Goal: Information Seeking & Learning: Learn about a topic

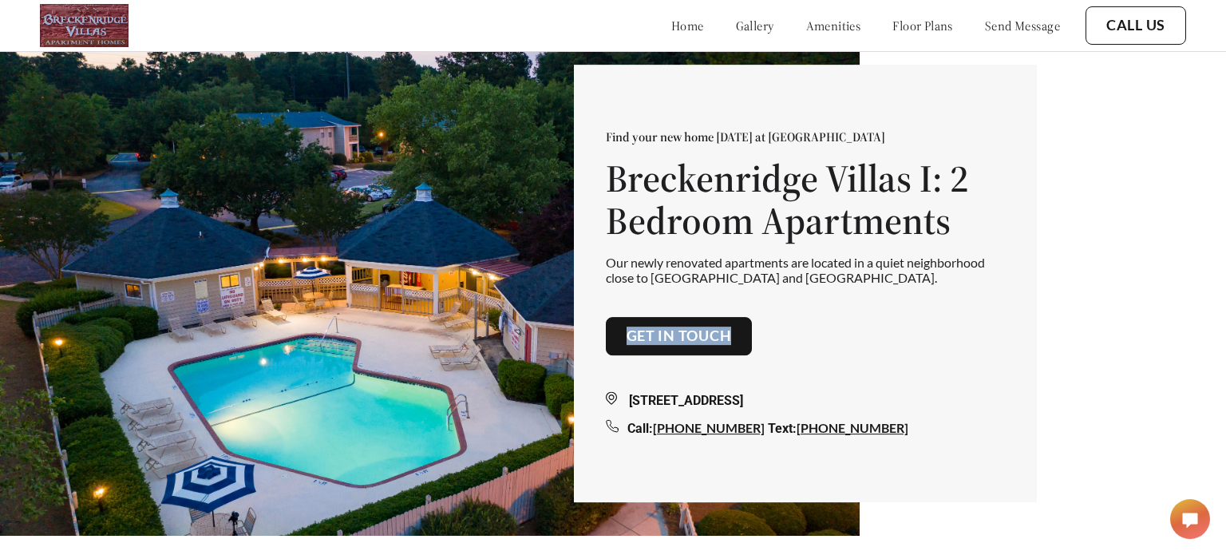
scroll to position [0, 23]
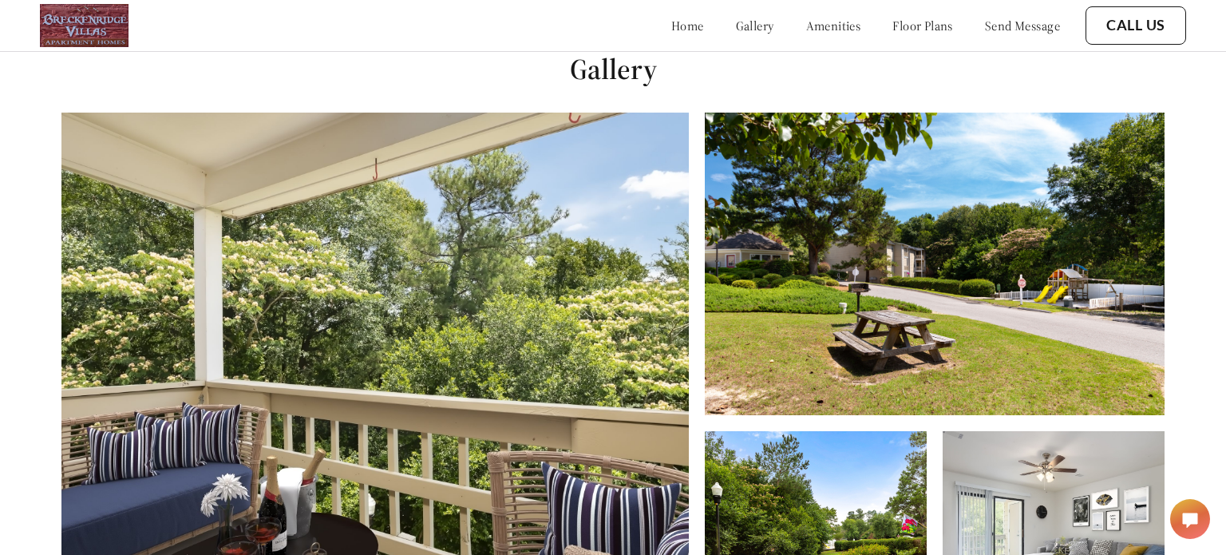
scroll to position [555, 0]
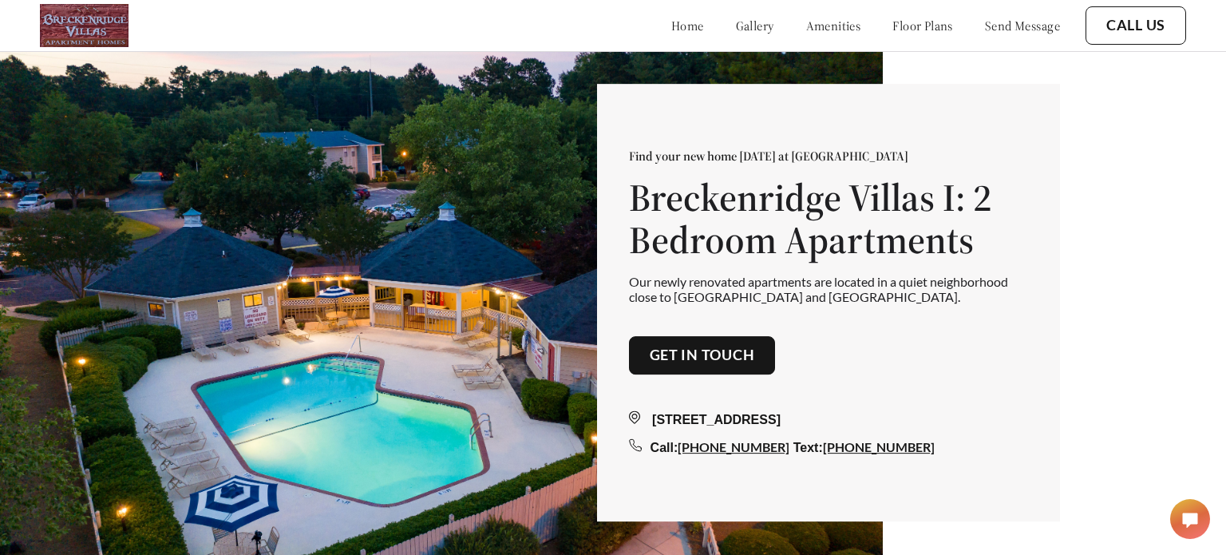
scroll to position [555, 0]
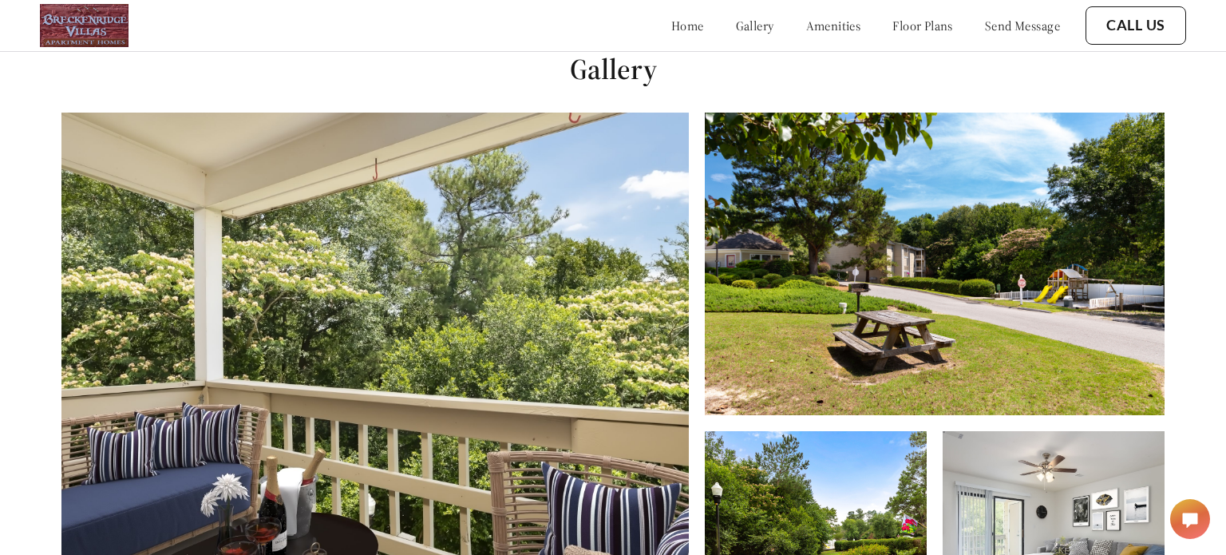
click at [806, 29] on link "amenities" at bounding box center [833, 26] width 55 height 16
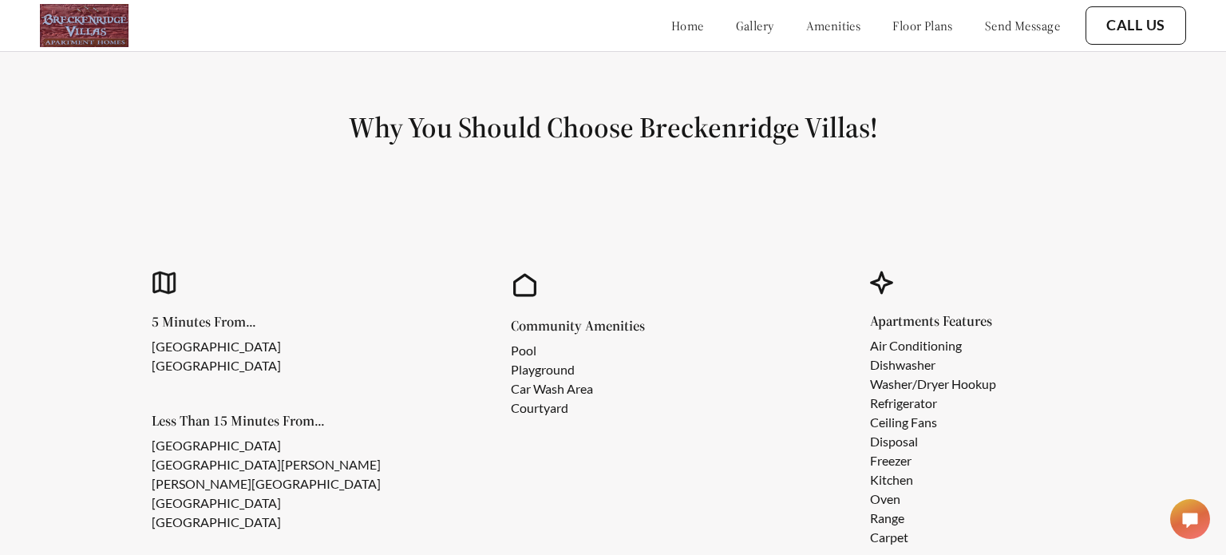
scroll to position [1265, 0]
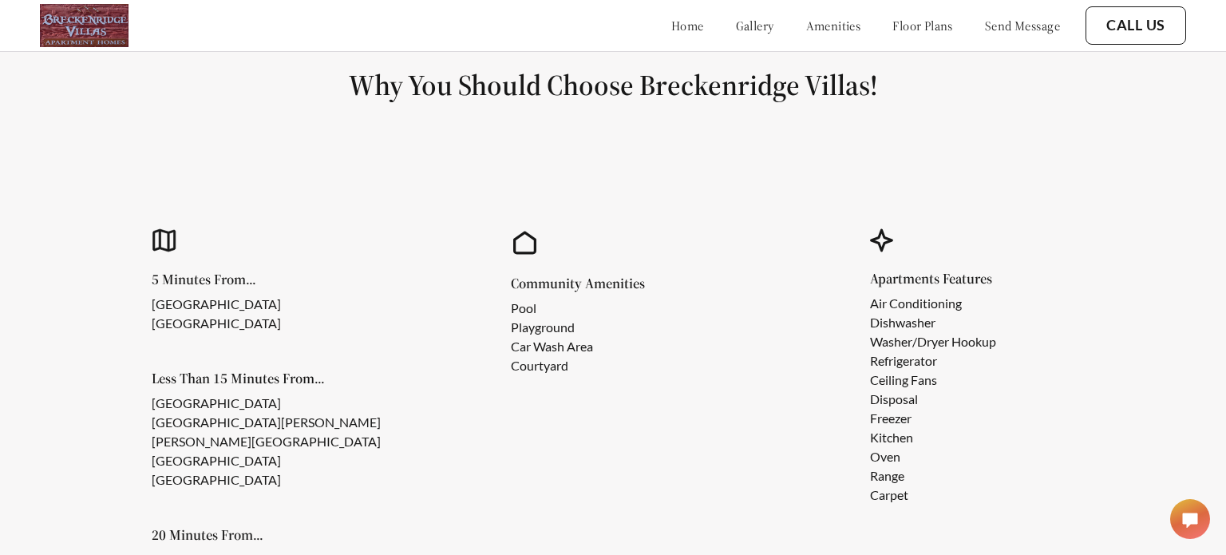
scroll to position [1270, 0]
click at [908, 20] on link "floor plans" at bounding box center [923, 26] width 61 height 16
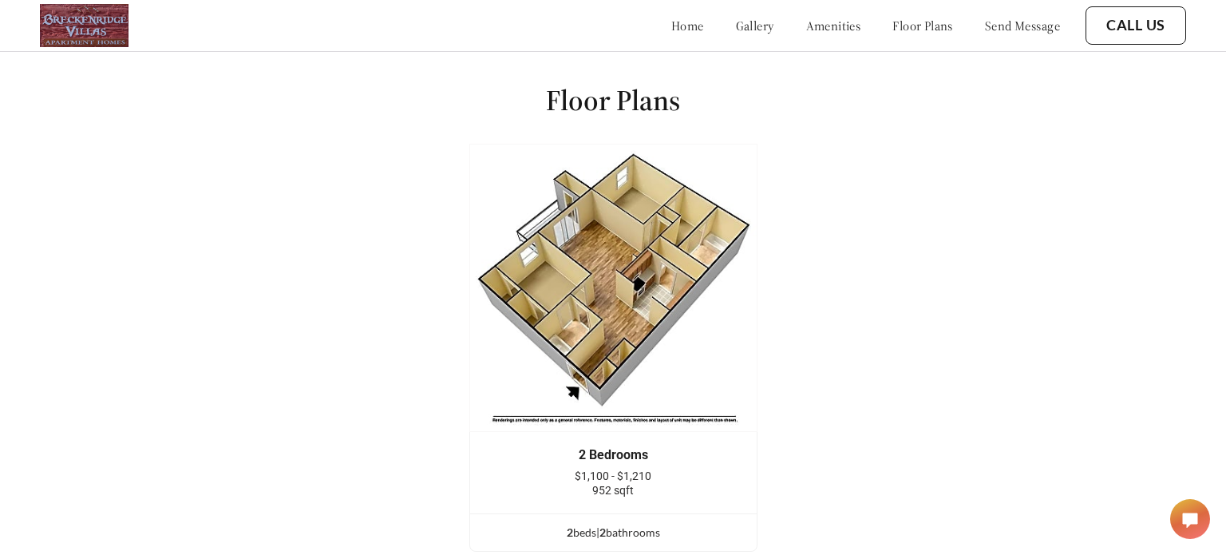
scroll to position [1981, 0]
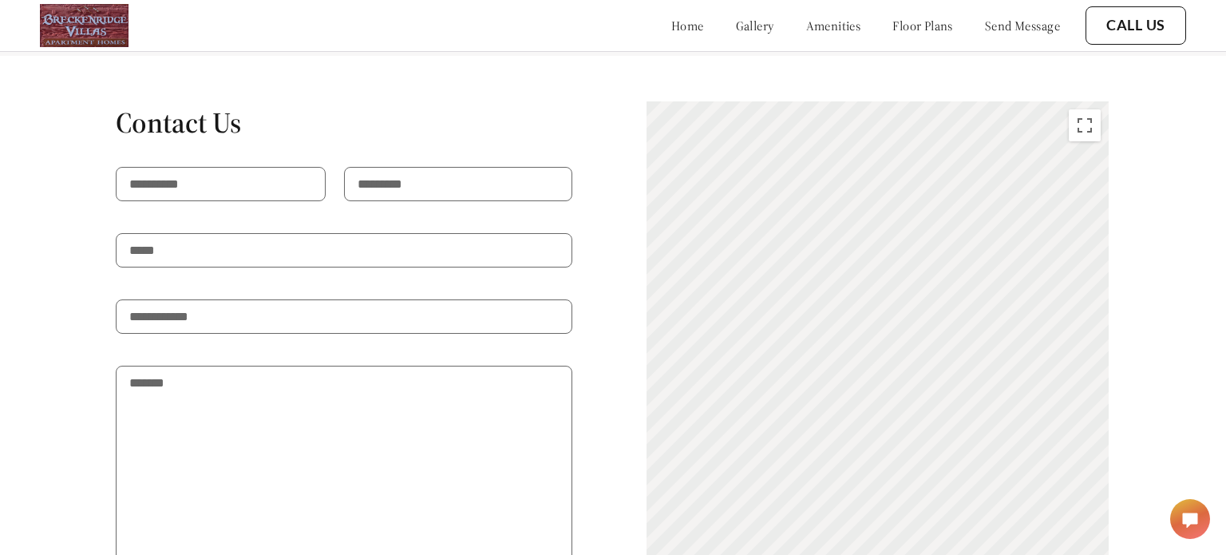
scroll to position [2647, 0]
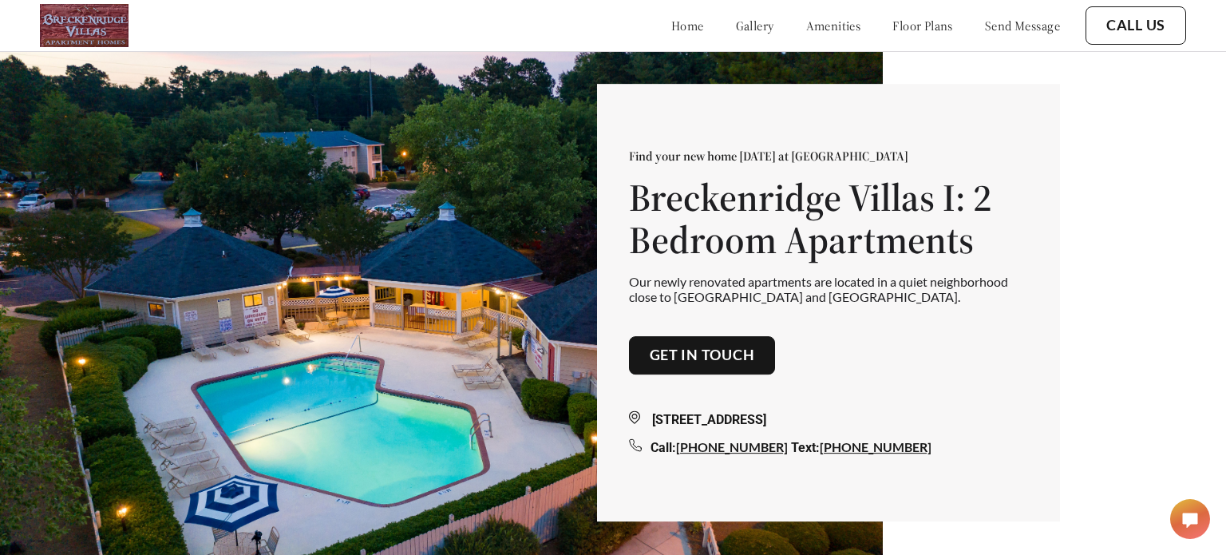
click at [1012, 105] on div "Find your new home [DATE] at [GEOGRAPHIC_DATA] [GEOGRAPHIC_DATA] I: 2 Bedroom A…" at bounding box center [828, 303] width 463 height 438
